Goal: Information Seeking & Learning: Learn about a topic

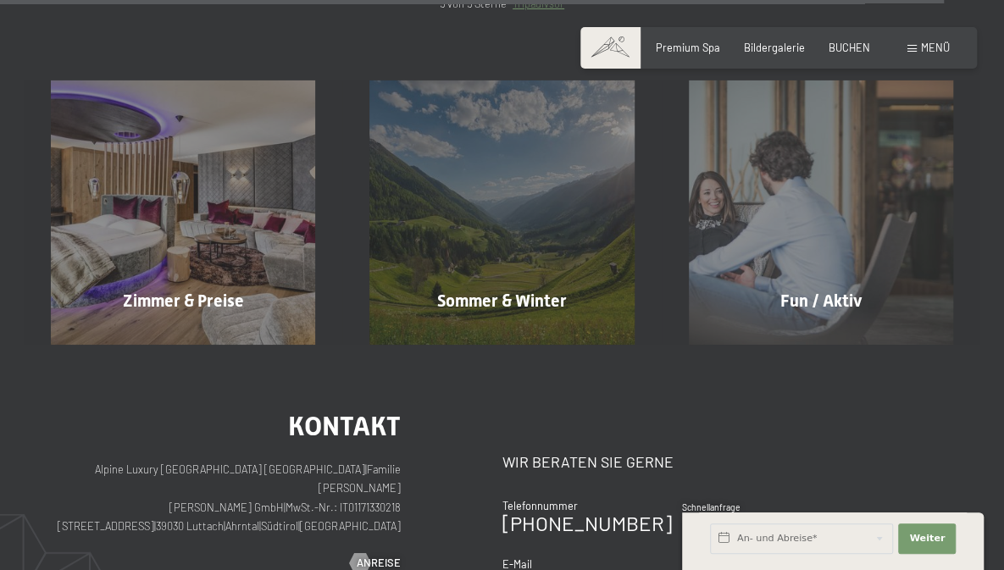
scroll to position [5785, 0]
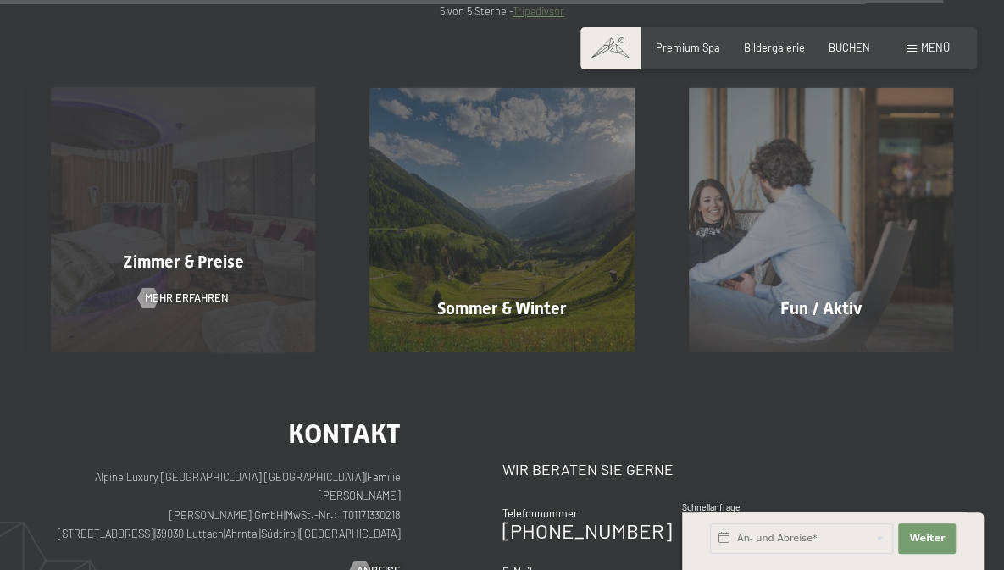
click at [206, 171] on div "Zimmer & Preise Mehr erfahren" at bounding box center [183, 220] width 319 height 264
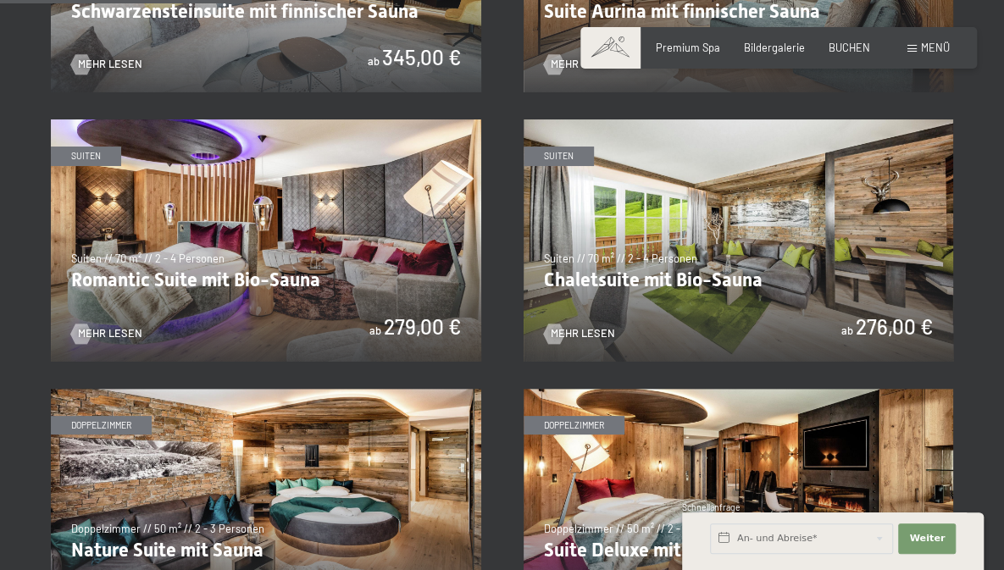
scroll to position [1047, 0]
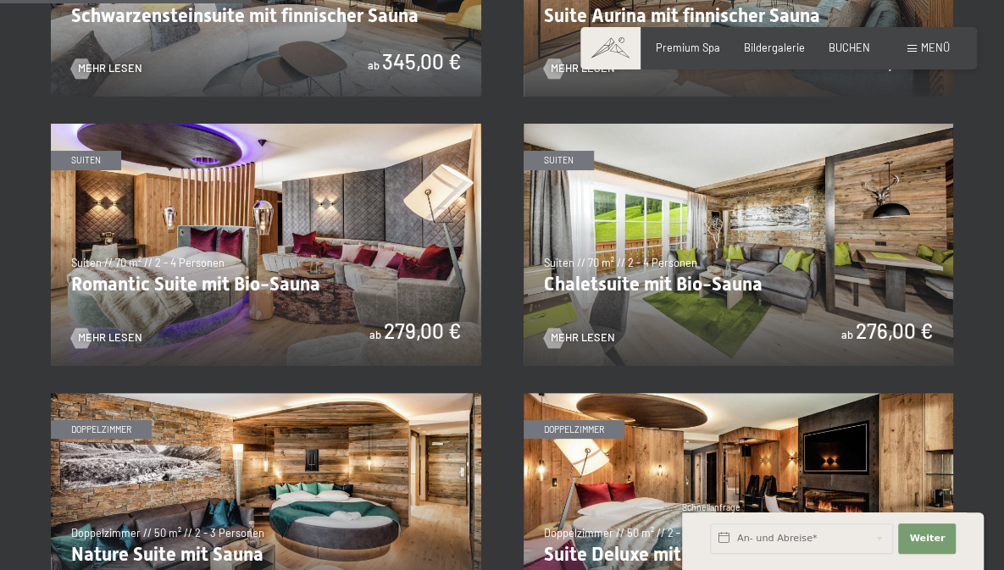
click at [712, 240] on img at bounding box center [739, 245] width 430 height 242
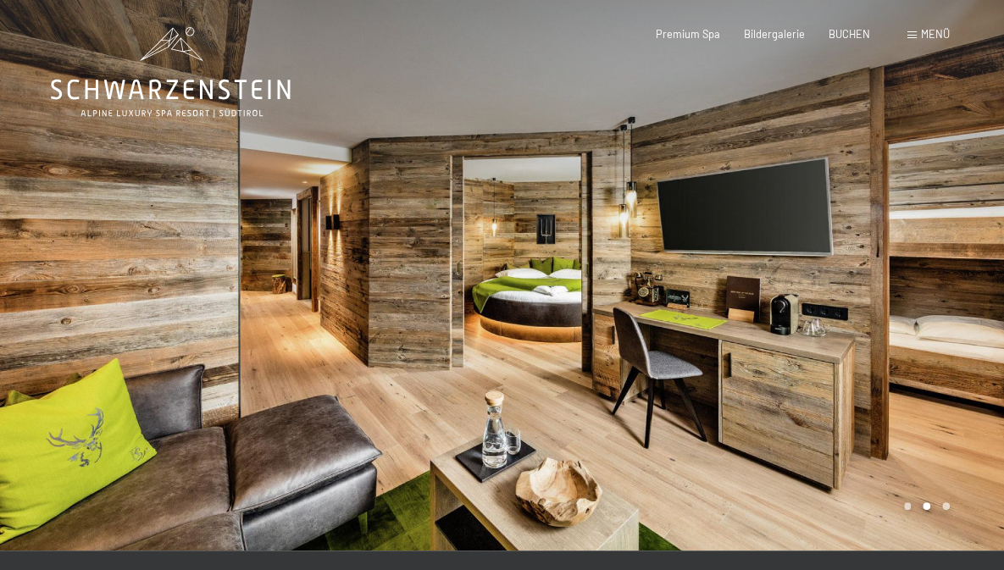
click at [769, 208] on div at bounding box center [754, 275] width 503 height 551
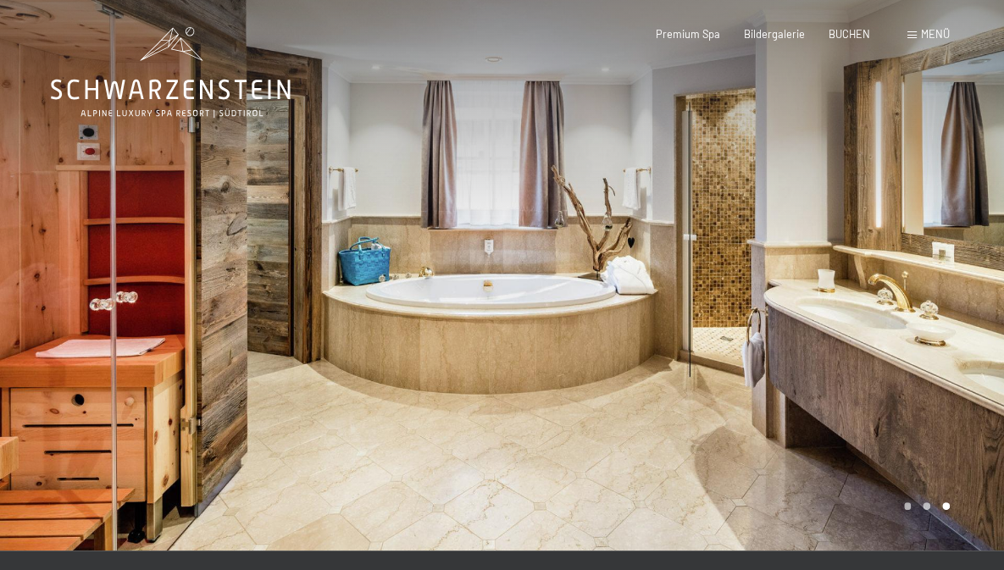
click at [875, 284] on div at bounding box center [754, 275] width 503 height 551
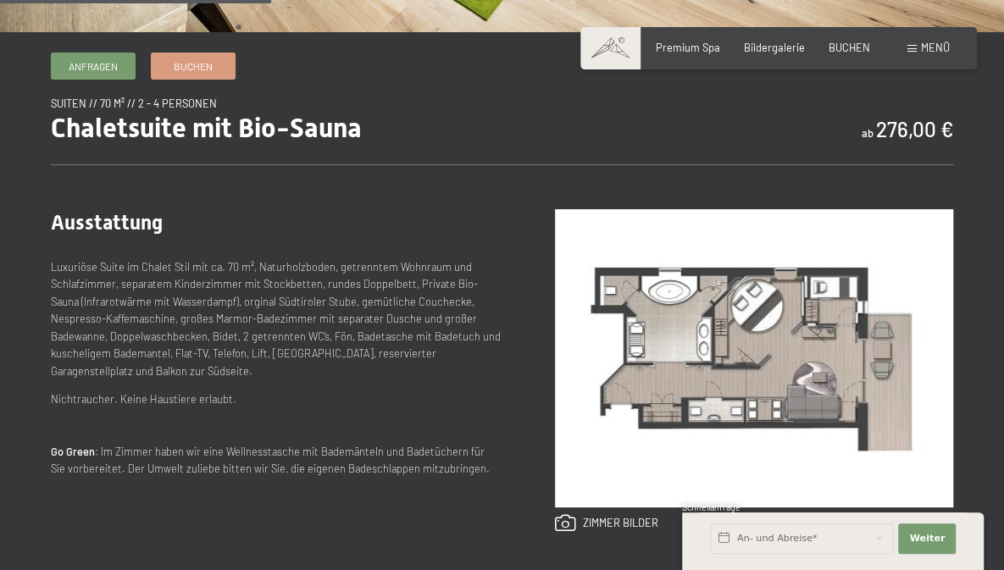
scroll to position [515, 0]
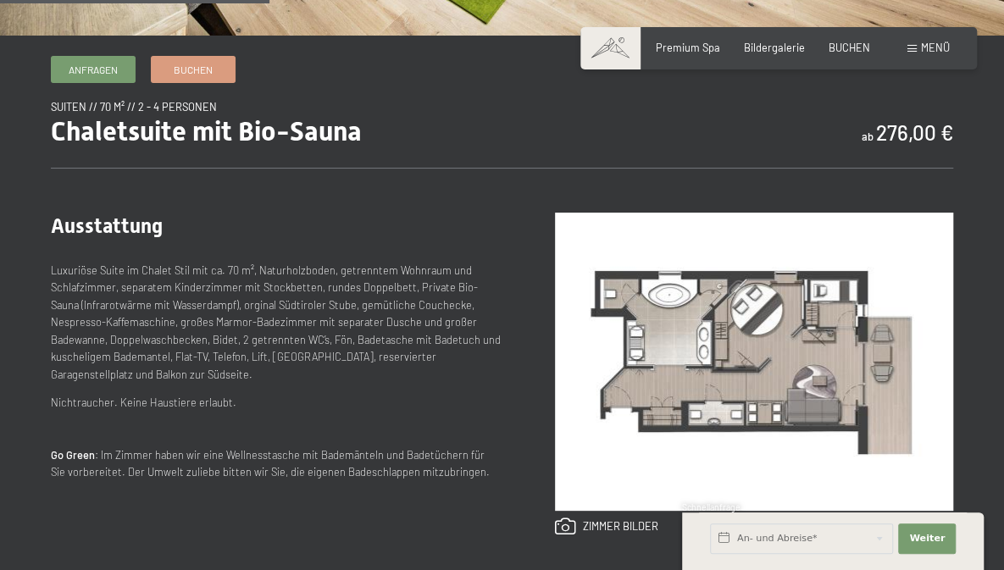
click at [623, 352] on img at bounding box center [754, 362] width 398 height 298
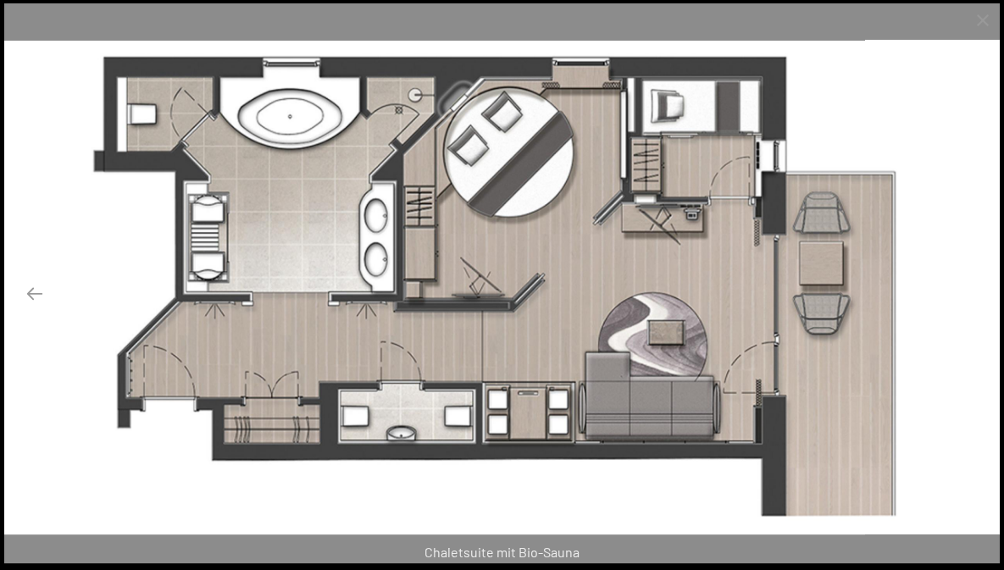
click at [965, 294] on button "Next slide" at bounding box center [970, 293] width 36 height 33
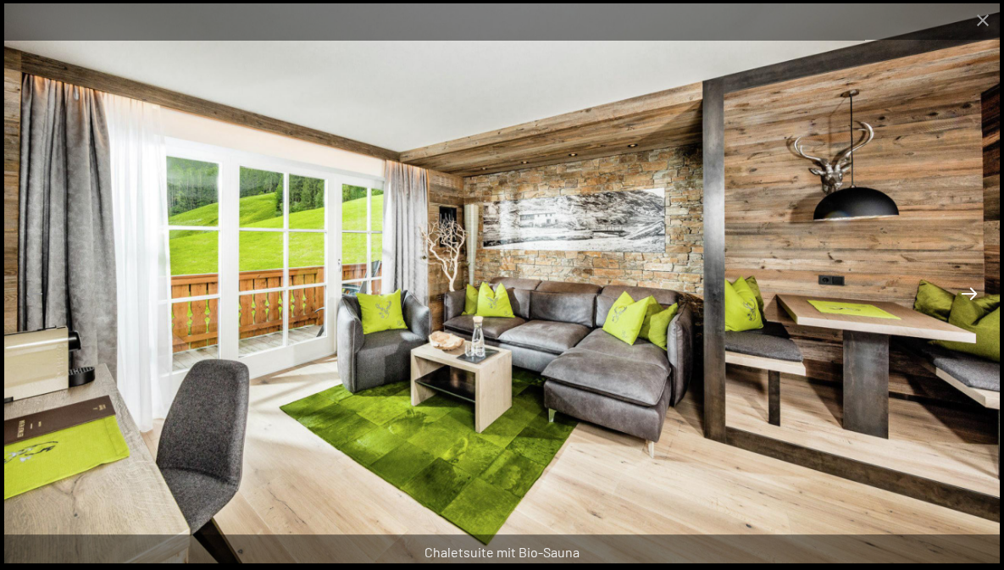
click at [976, 290] on button "Next slide" at bounding box center [970, 293] width 36 height 33
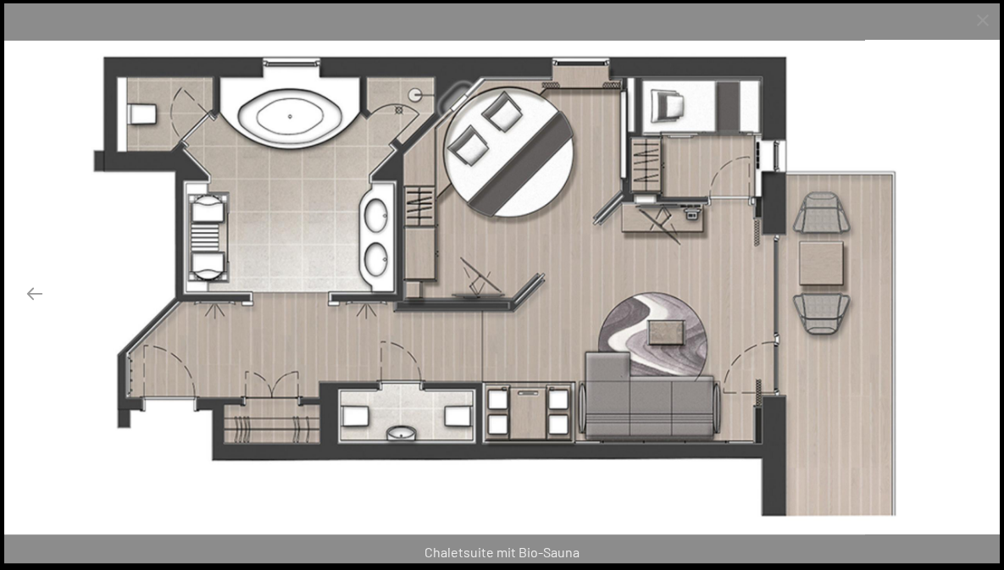
click at [976, 290] on button "Next slide" at bounding box center [970, 293] width 36 height 33
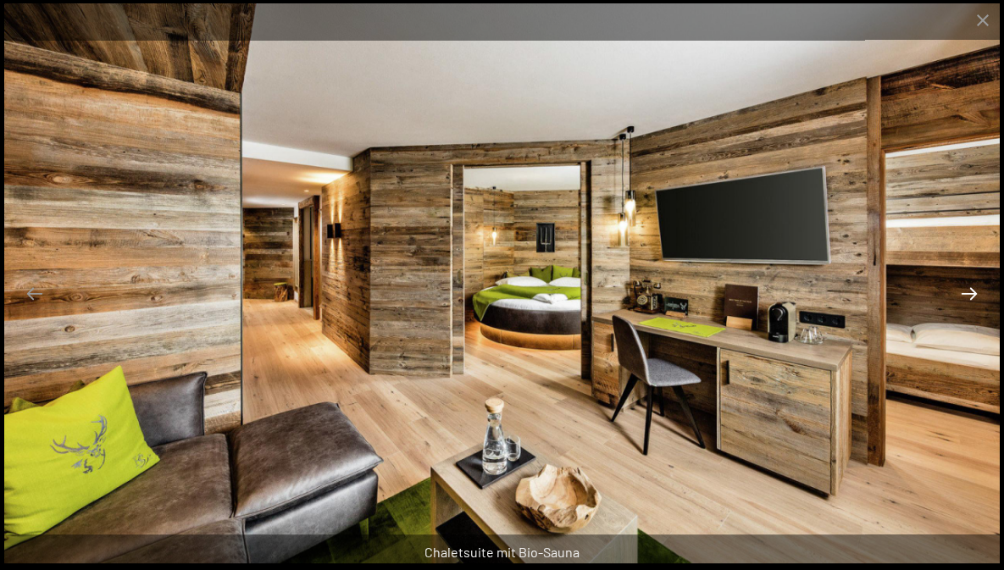
click at [977, 298] on button "Next slide" at bounding box center [970, 293] width 36 height 33
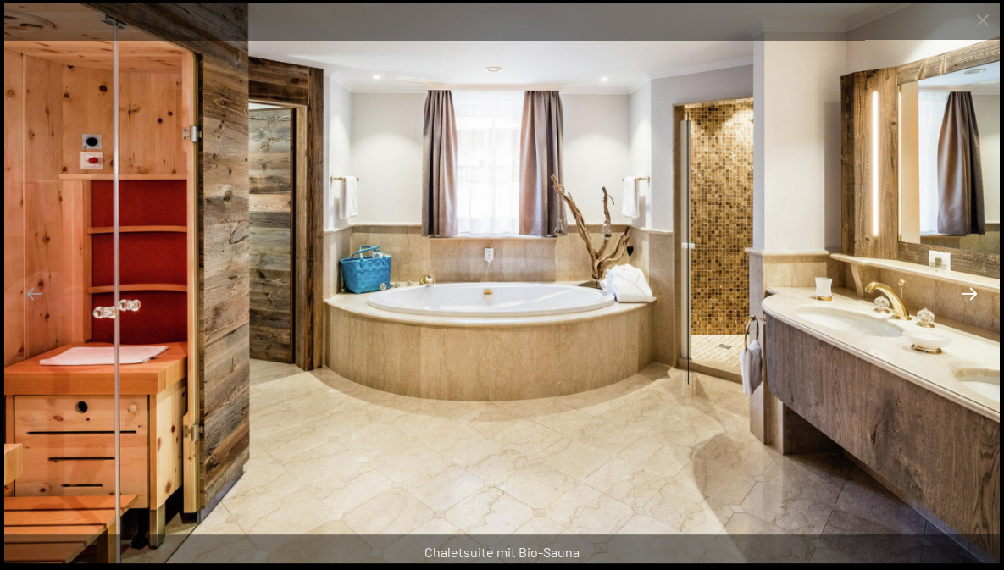
click at [973, 297] on button "Next slide" at bounding box center [970, 293] width 36 height 33
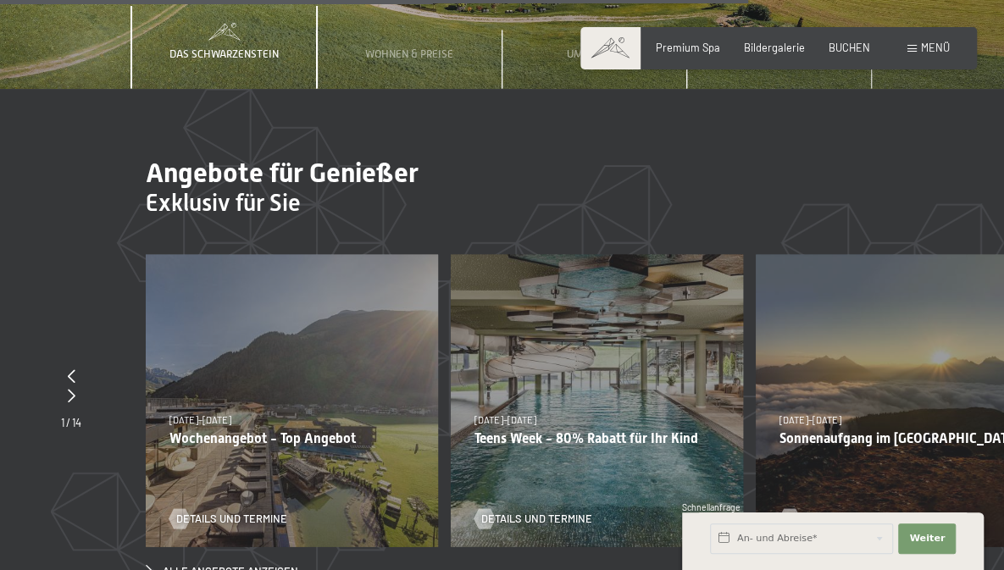
scroll to position [4532, 0]
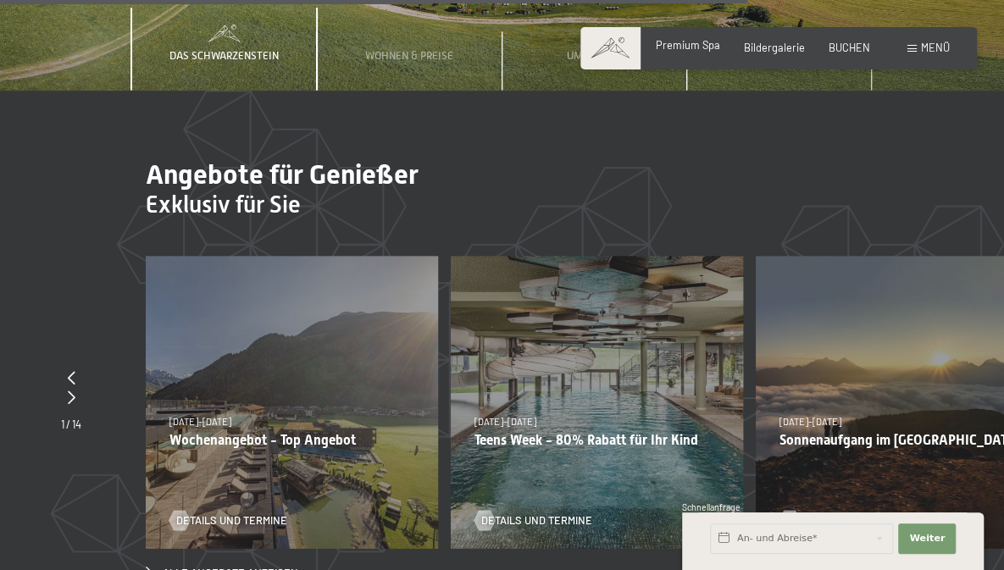
click at [695, 48] on span "Premium Spa" at bounding box center [688, 45] width 64 height 14
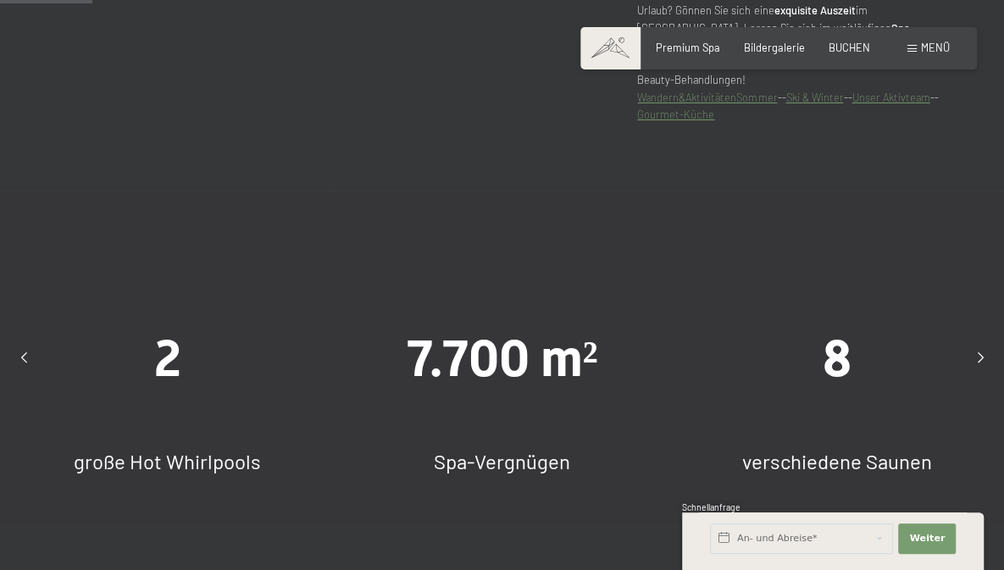
scroll to position [865, 0]
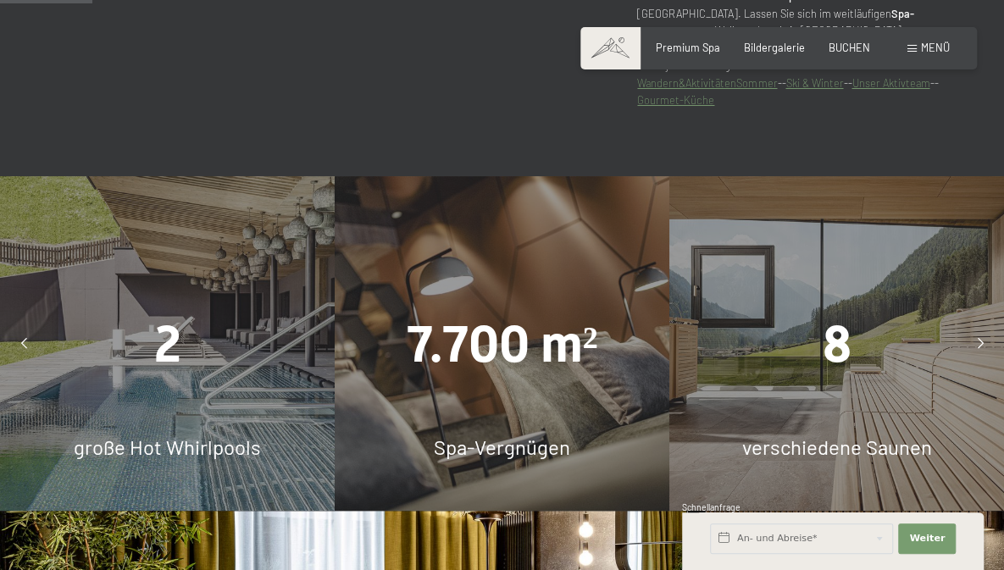
click at [541, 408] on div "7.700 m² Spa-Vergnügen" at bounding box center [502, 343] width 335 height 335
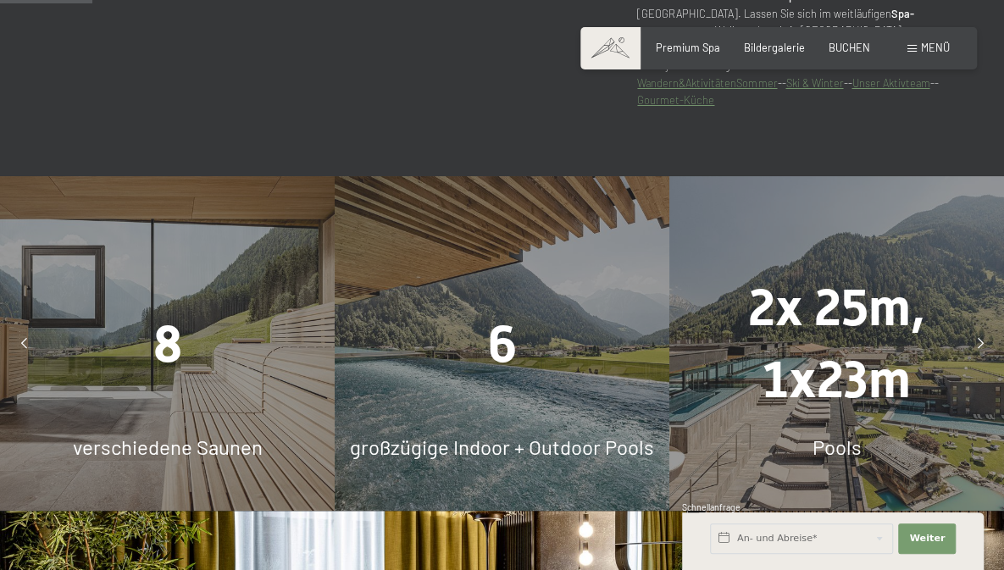
click at [561, 384] on div "6 großzügige Indoor + Outdoor Pools" at bounding box center [502, 343] width 335 height 335
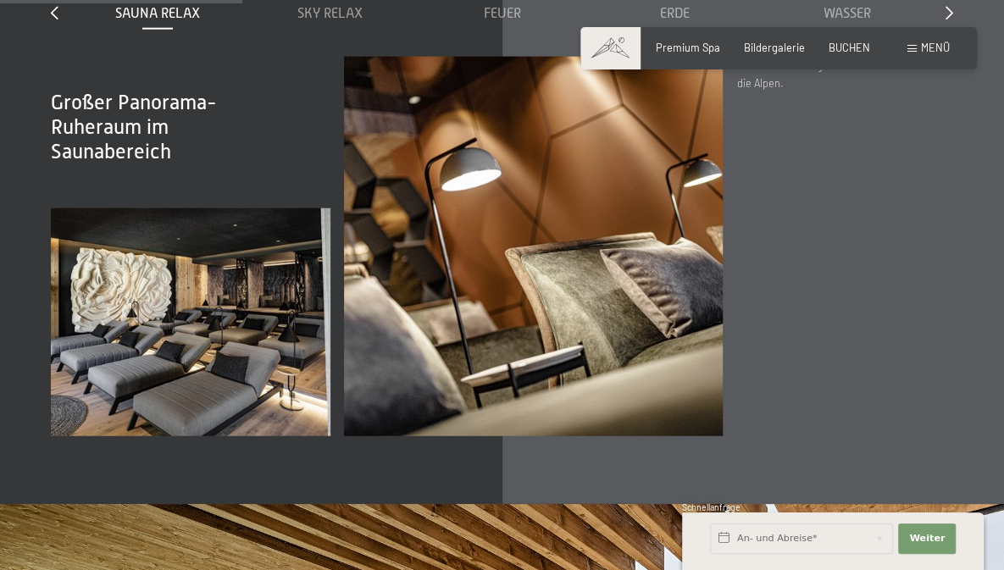
scroll to position [1946, 0]
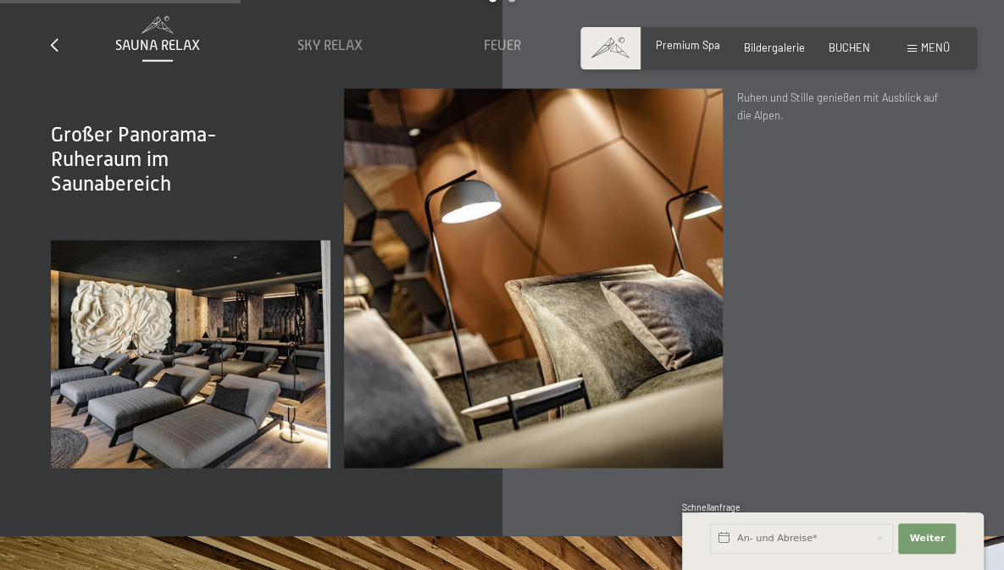
click at [691, 52] on span "Premium Spa" at bounding box center [688, 45] width 64 height 14
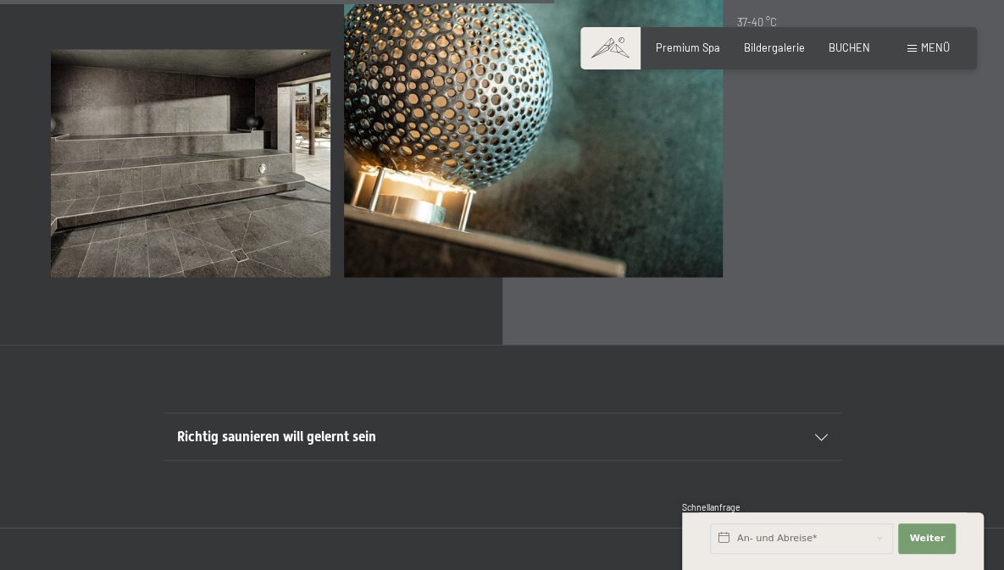
scroll to position [4462, 0]
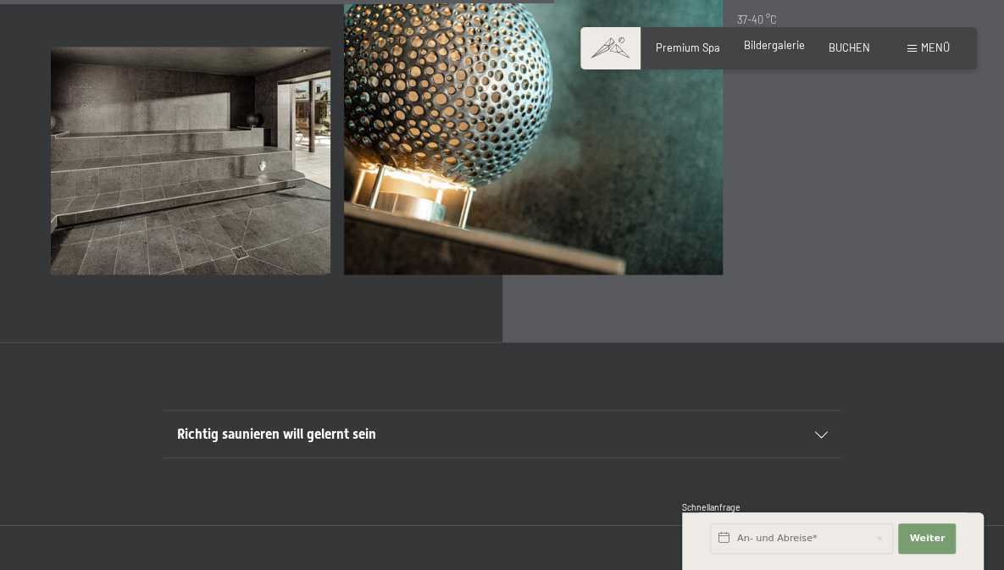
click at [780, 51] on span "Bildergalerie" at bounding box center [774, 45] width 61 height 14
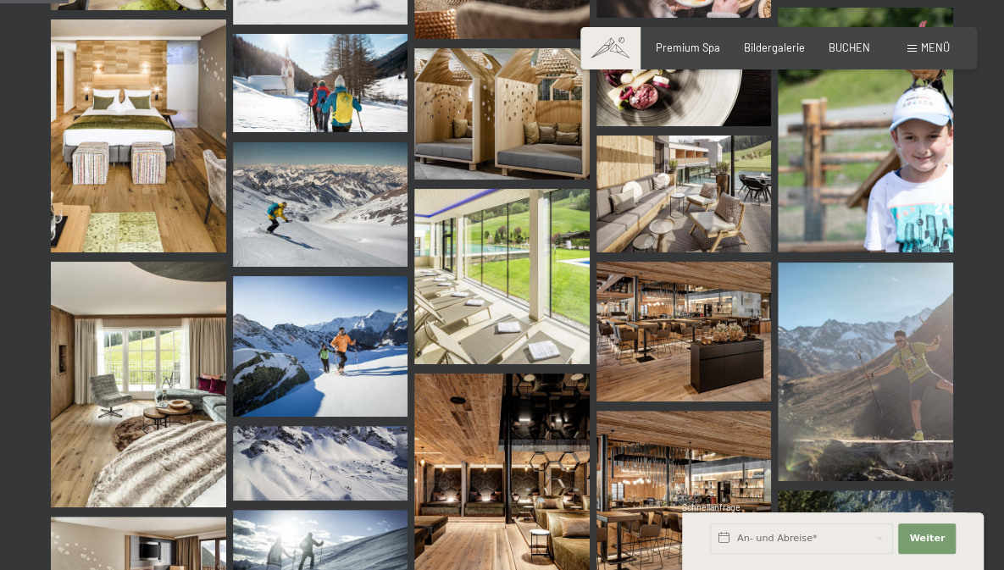
scroll to position [981, 0]
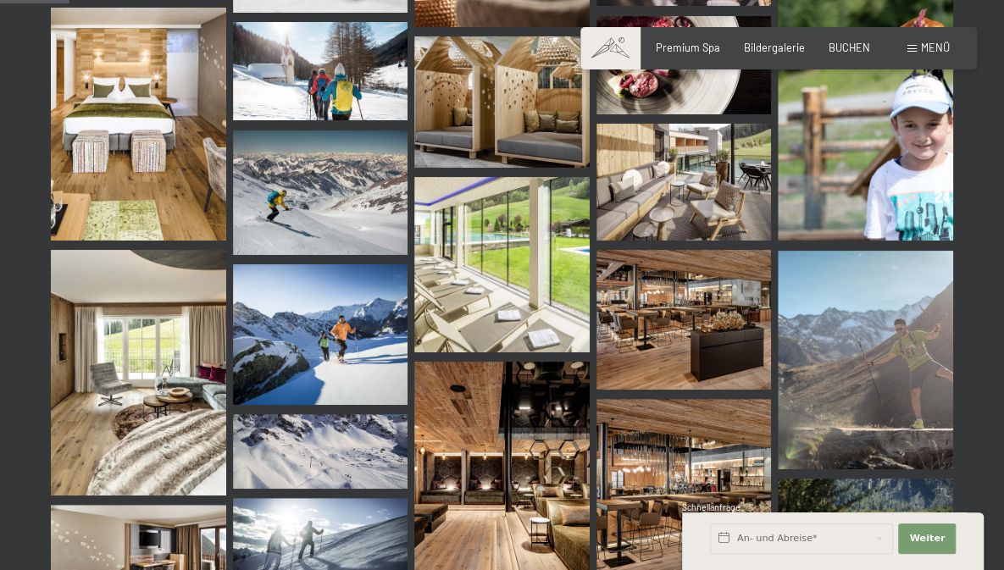
click at [699, 342] on img at bounding box center [684, 320] width 175 height 140
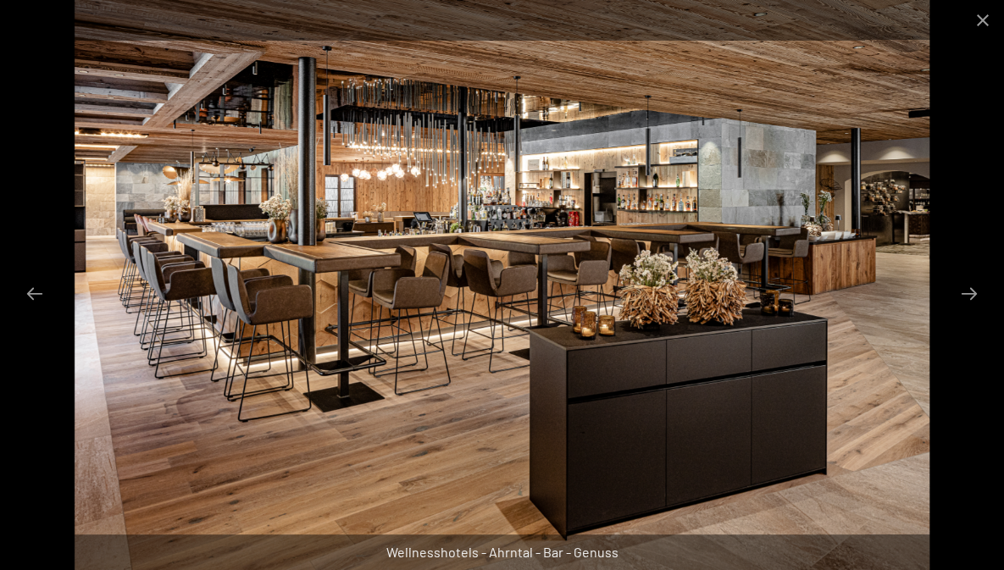
scroll to position [1195, 0]
click at [978, 25] on button "Close gallery" at bounding box center [983, 20] width 42 height 40
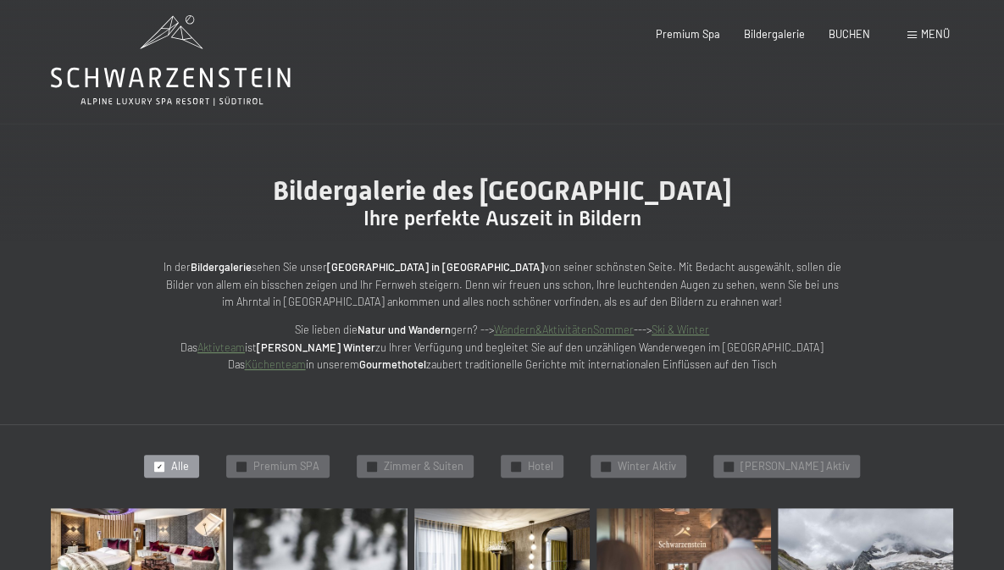
scroll to position [0, 0]
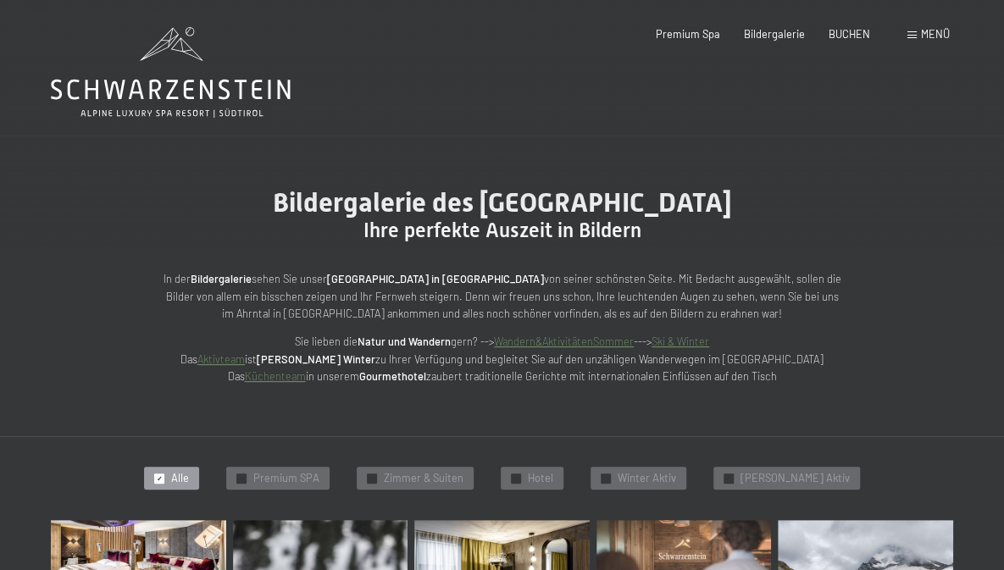
click at [187, 101] on icon at bounding box center [171, 72] width 240 height 91
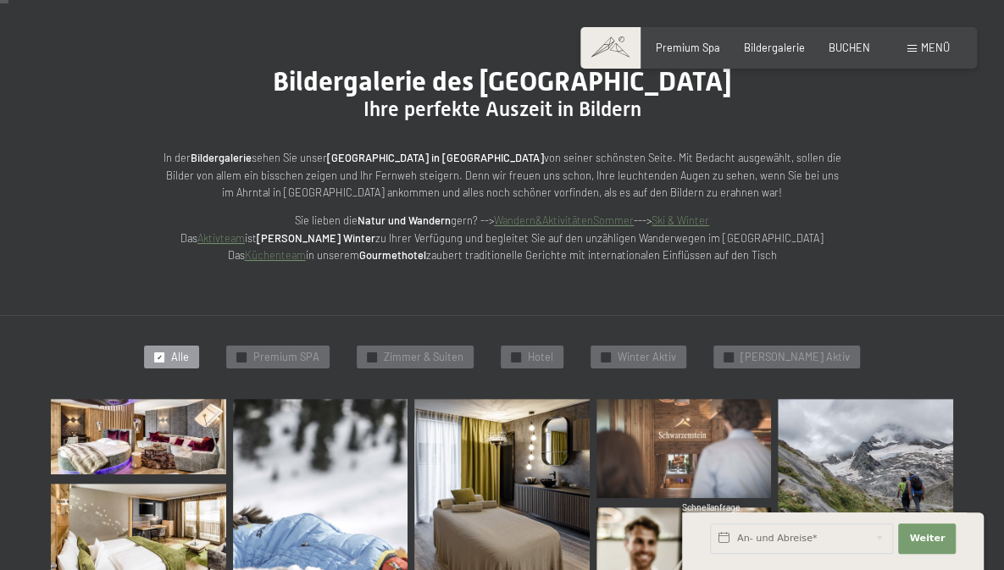
scroll to position [122, 0]
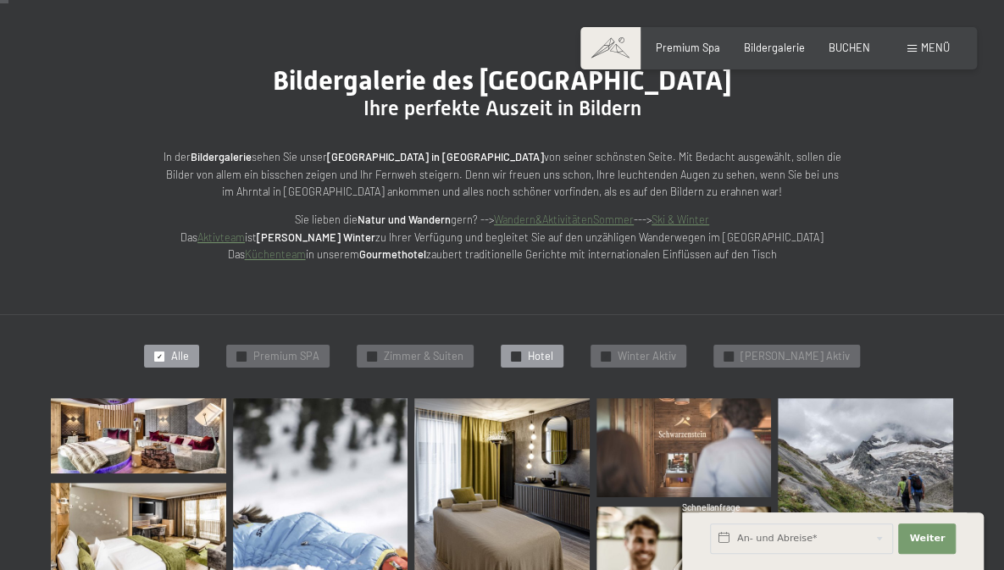
click at [553, 363] on span "Hotel" at bounding box center [540, 356] width 25 height 15
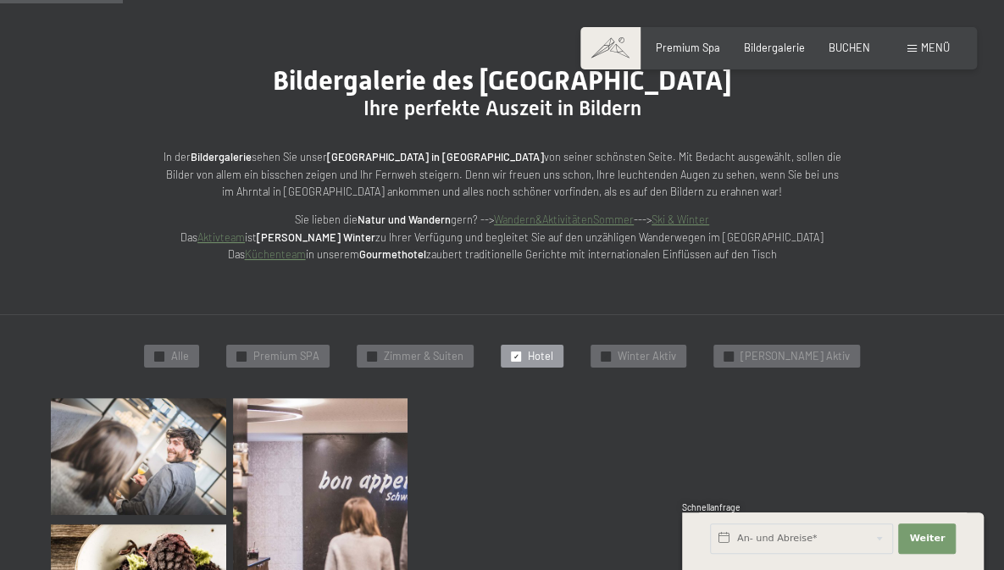
scroll to position [317, 0]
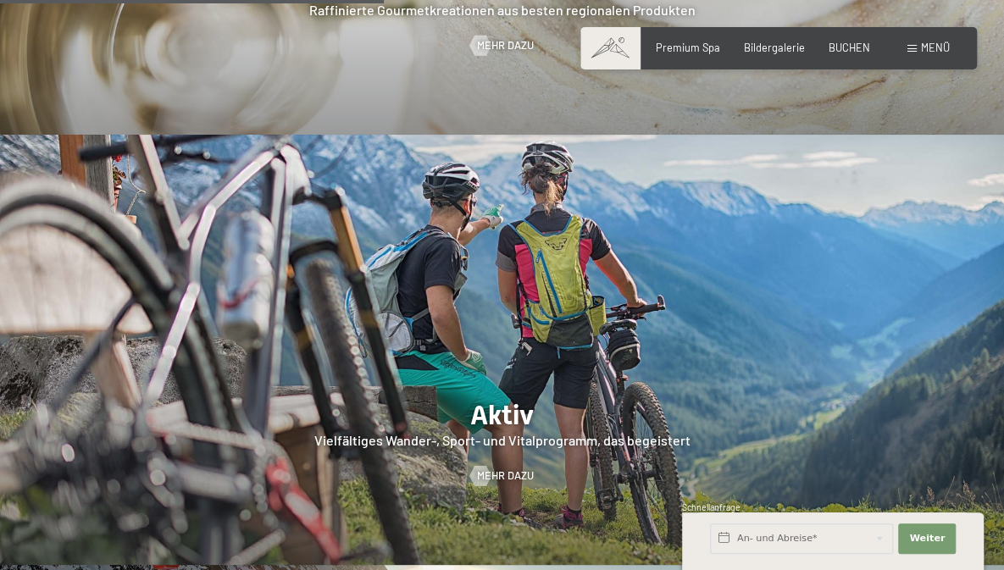
scroll to position [2551, 0]
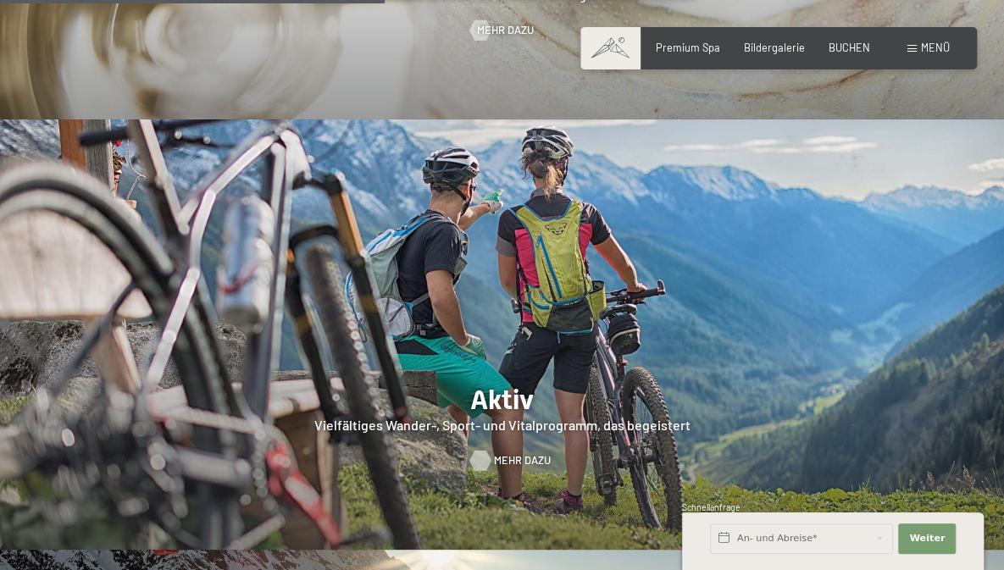
click at [514, 453] on span "Mehr dazu" at bounding box center [522, 460] width 57 height 15
